Goal: Navigation & Orientation: Find specific page/section

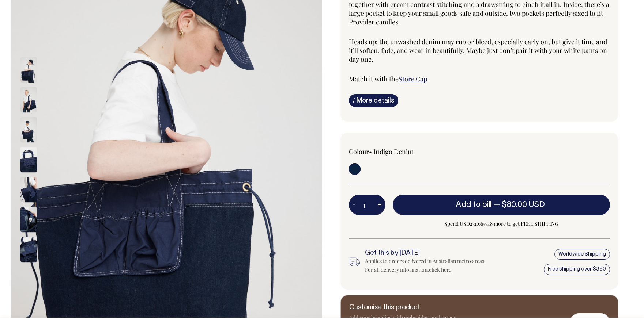
scroll to position [122, 0]
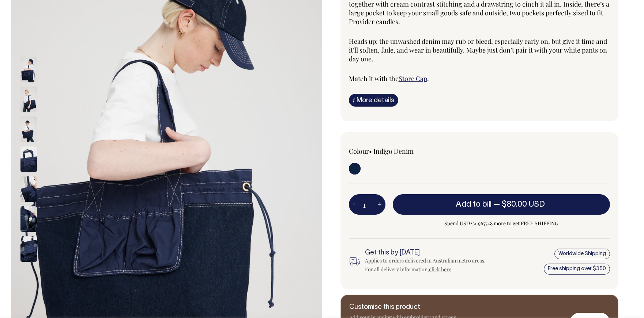
click at [25, 109] on img at bounding box center [28, 100] width 16 height 26
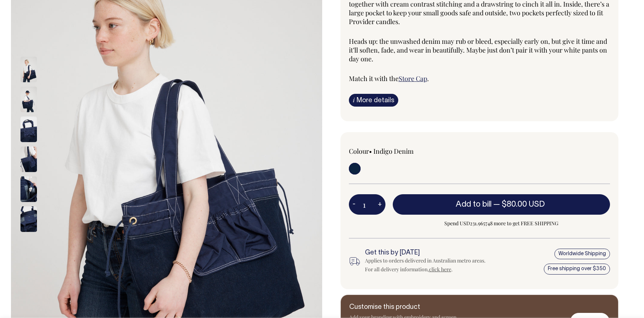
click at [27, 123] on img at bounding box center [28, 130] width 16 height 26
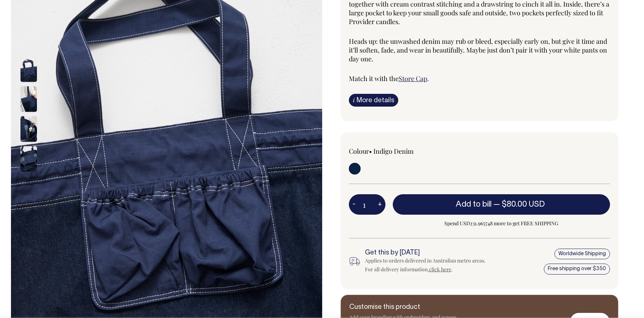
click at [27, 124] on img at bounding box center [28, 130] width 16 height 26
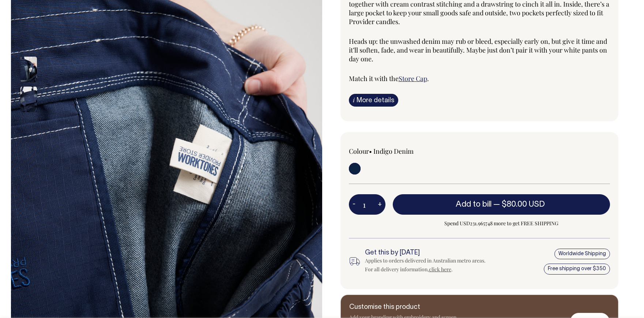
click at [27, 97] on img at bounding box center [28, 100] width 16 height 26
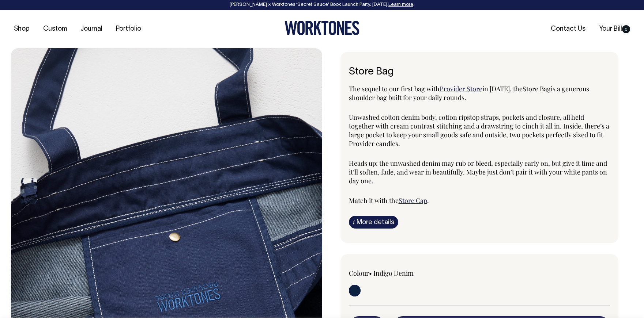
scroll to position [0, 0]
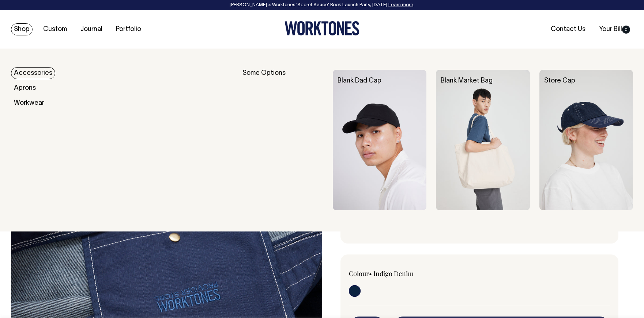
click at [27, 75] on link "Accessories" at bounding box center [33, 73] width 44 height 12
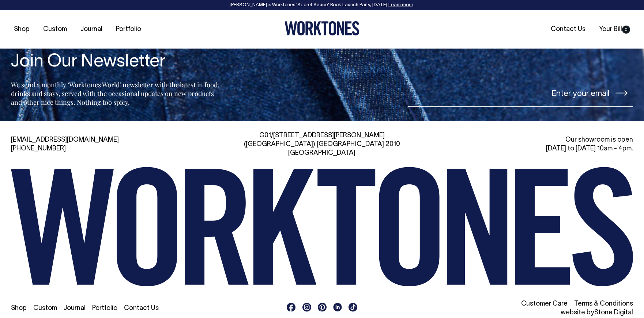
scroll to position [1109, 0]
